Goal: Obtain resource: Obtain resource

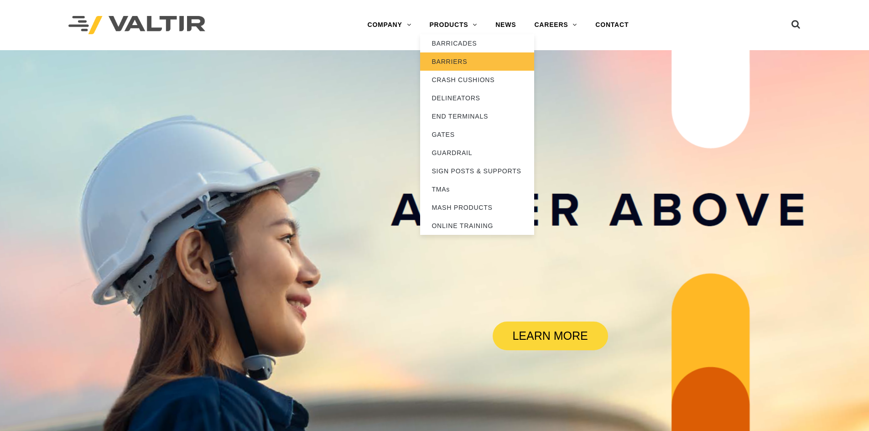
click at [455, 59] on link "BARRIERS" at bounding box center [477, 61] width 114 height 18
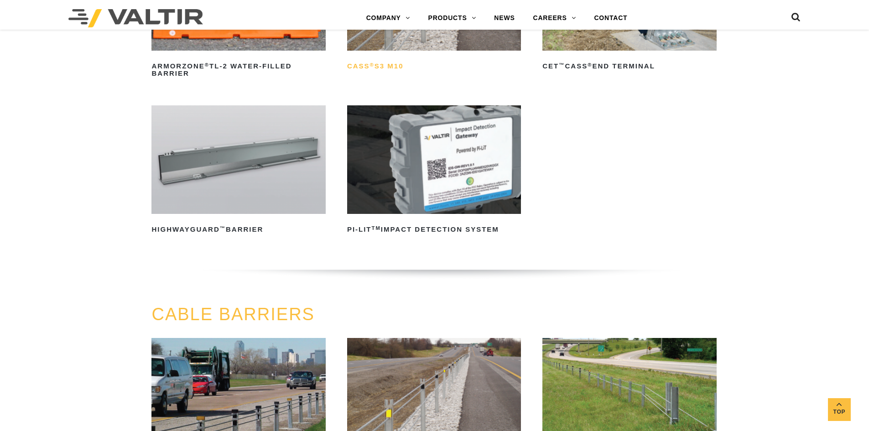
scroll to position [228, 0]
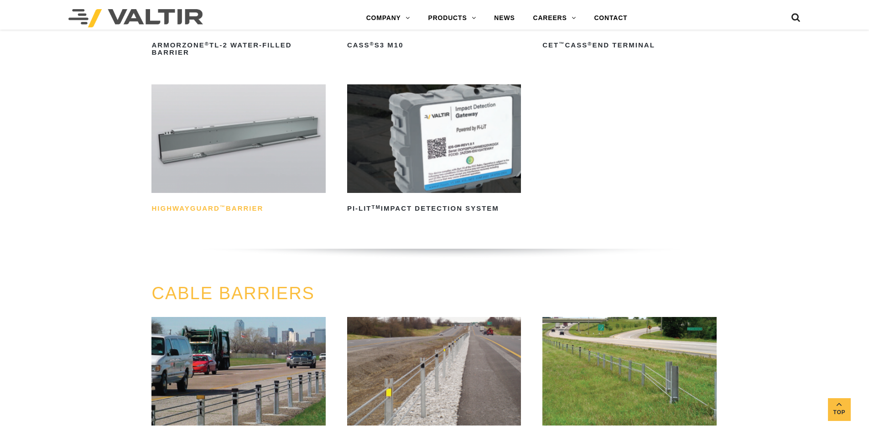
click at [209, 208] on h2 "HighwayGuard ™ Barrier" at bounding box center [238, 208] width 174 height 15
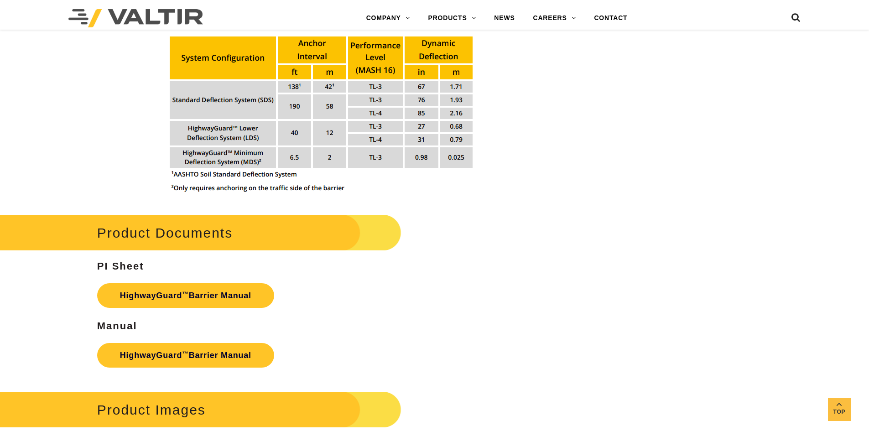
scroll to position [1140, 0]
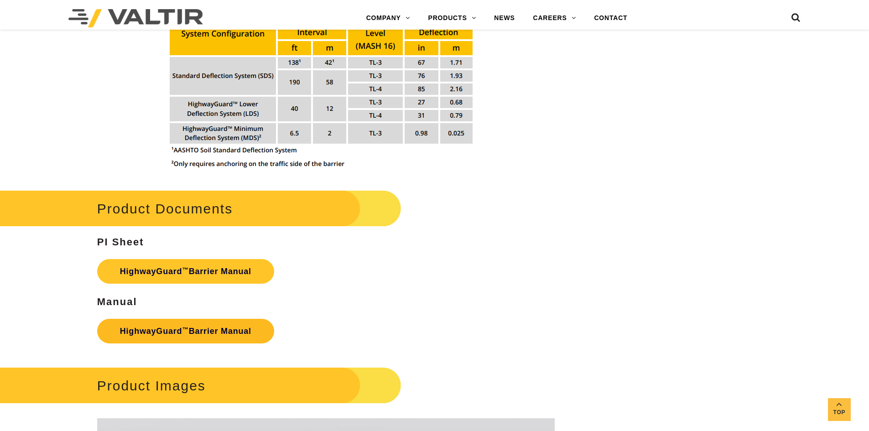
click at [213, 332] on link "HighwayGuard ™ Barrier Manual" at bounding box center [185, 331] width 177 height 25
